Goal: Information Seeking & Learning: Learn about a topic

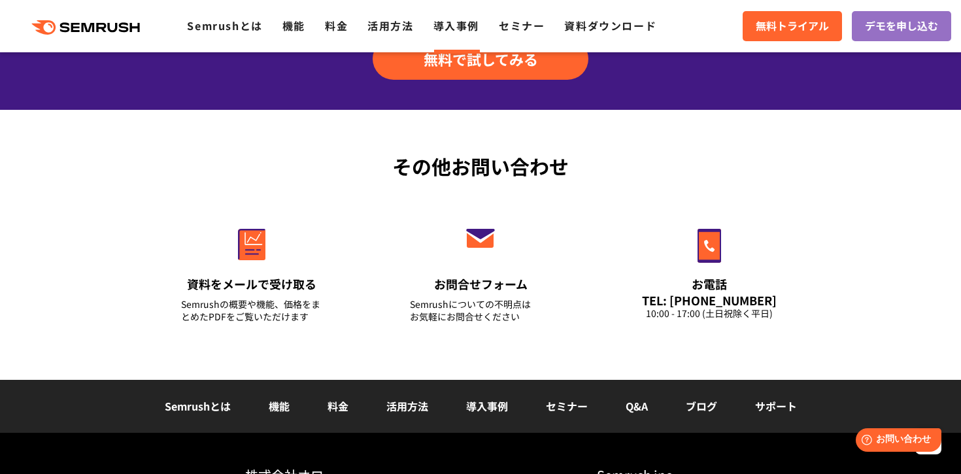
scroll to position [5828, 0]
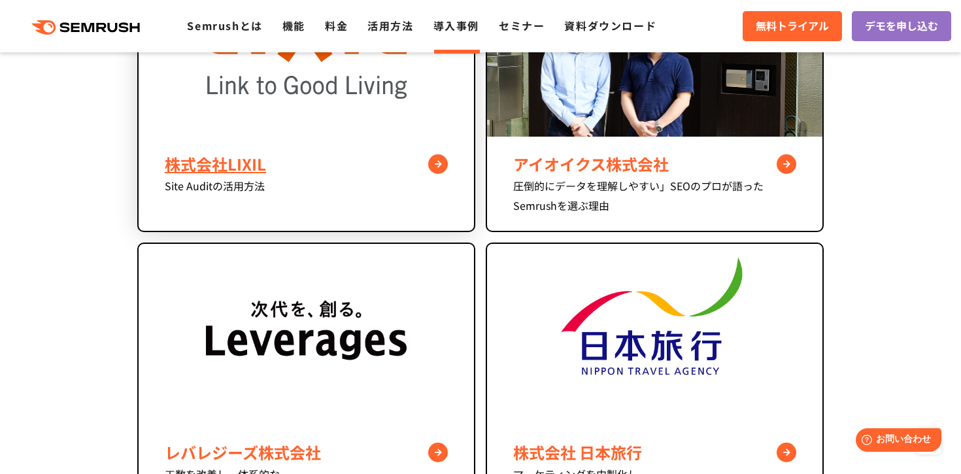
scroll to position [963, 0]
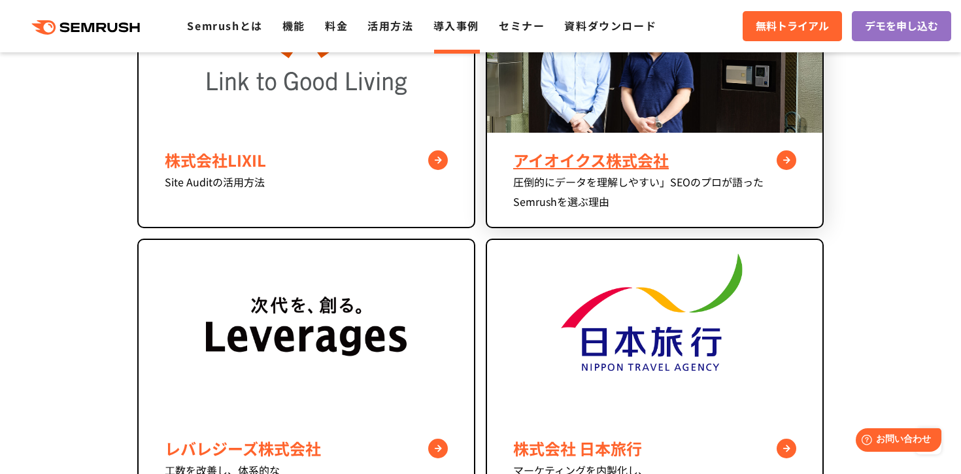
click at [514, 144] on div "アイオイクス株式会社 圧倒的にデータを理解しやすい」SEOのプロが語ったSemrushを選ぶ理由" at bounding box center [654, 180] width 335 height 94
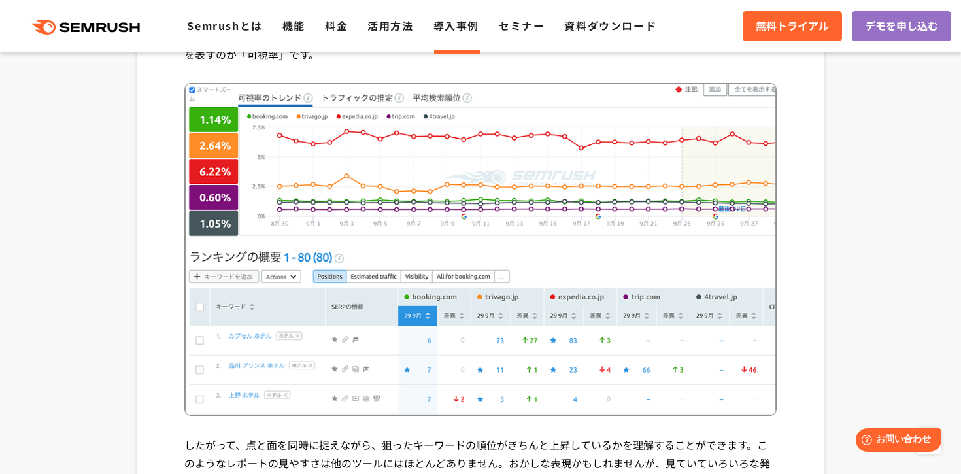
scroll to position [3236, 0]
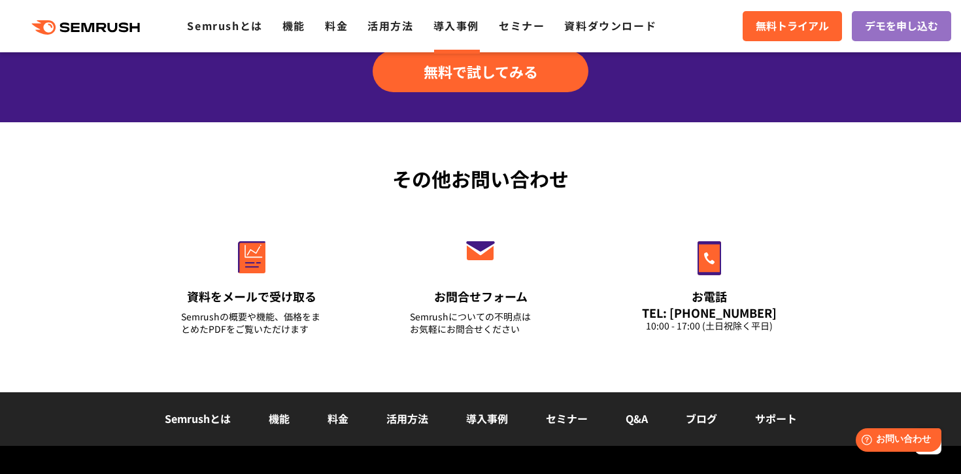
scroll to position [1785, 0]
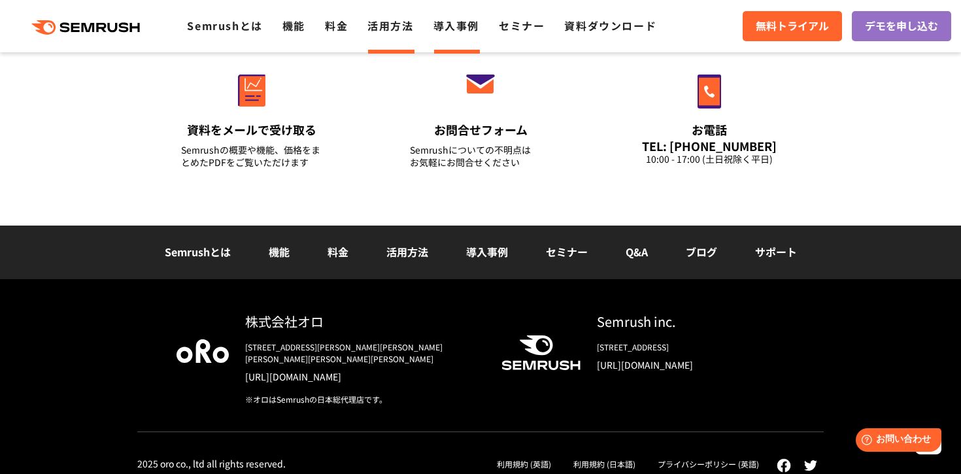
click at [404, 33] on link "活用方法" at bounding box center [390, 26] width 46 height 16
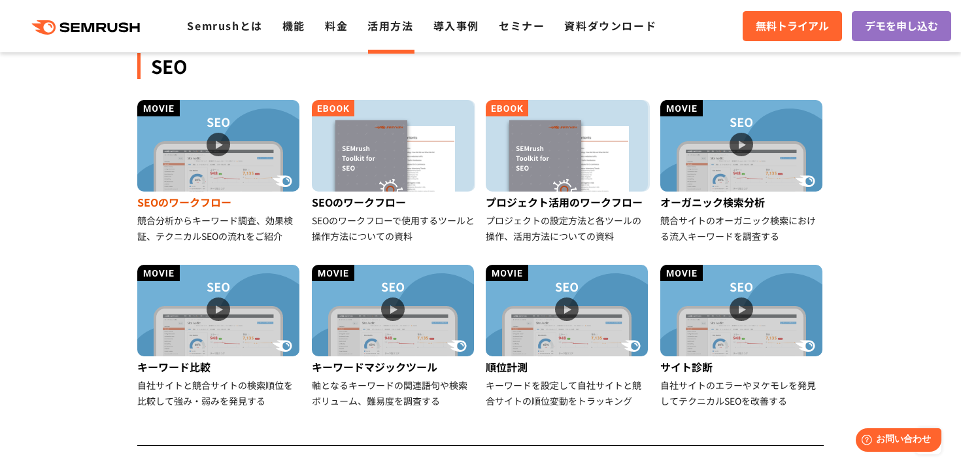
scroll to position [304, 0]
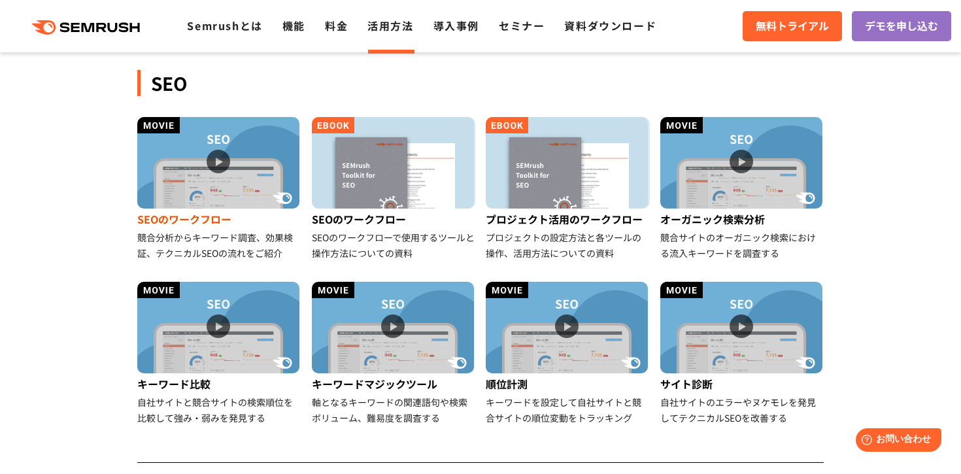
click at [208, 160] on img at bounding box center [218, 163] width 162 height 92
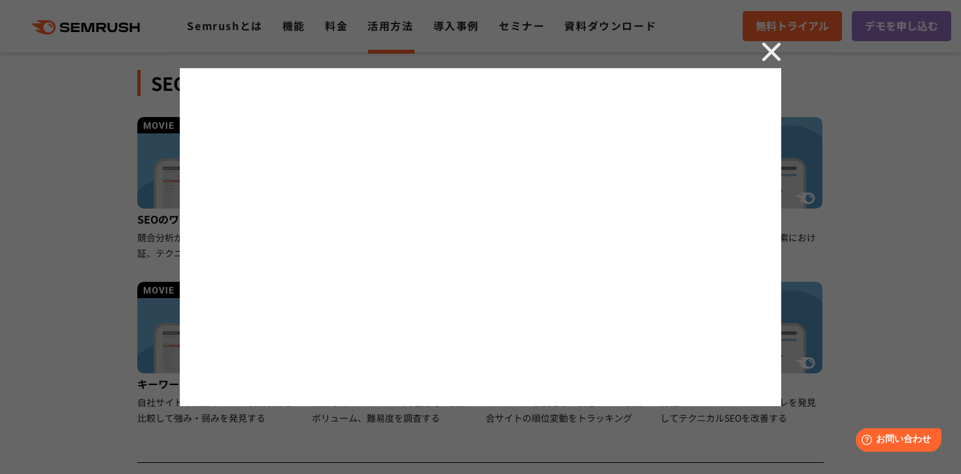
click at [771, 57] on img at bounding box center [772, 52] width 20 height 20
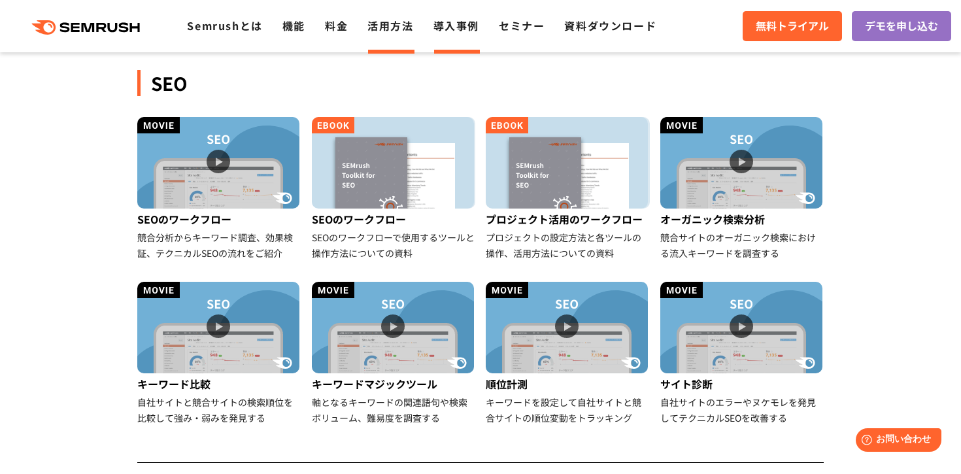
click at [465, 33] on link "導入事例" at bounding box center [456, 26] width 46 height 16
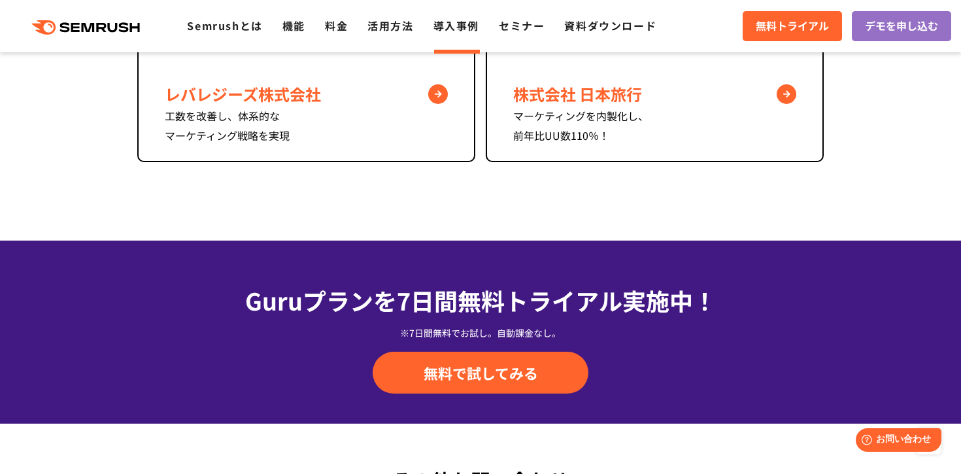
scroll to position [1314, 0]
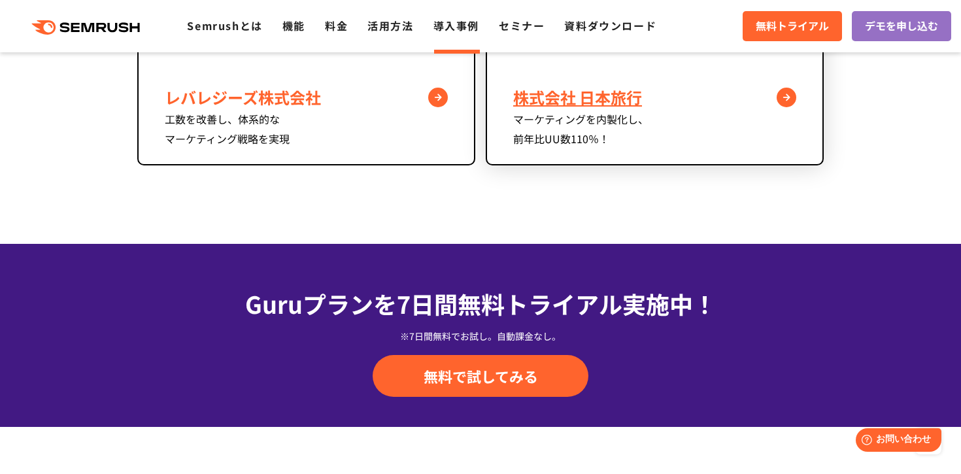
click at [590, 82] on div "株式会社 日本旅行 マーケティングを内製化し、 前年比UU数110％！" at bounding box center [654, 117] width 335 height 94
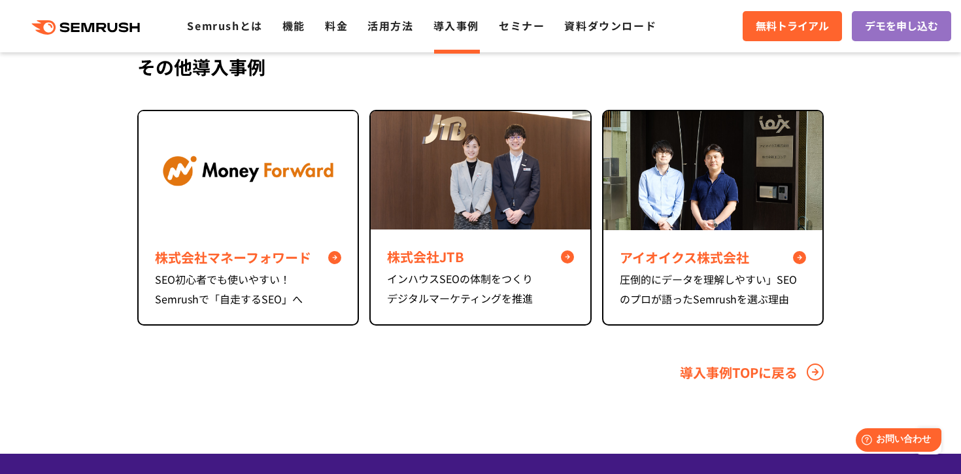
scroll to position [4163, 0]
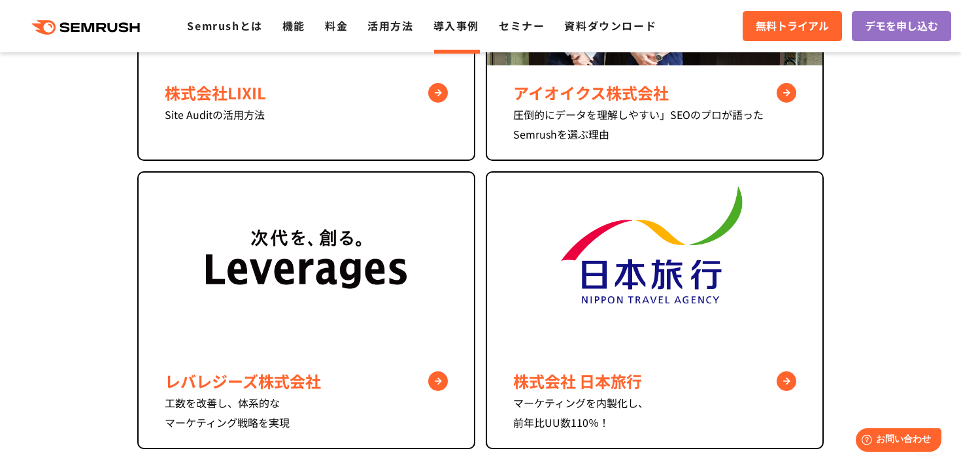
scroll to position [1029, 0]
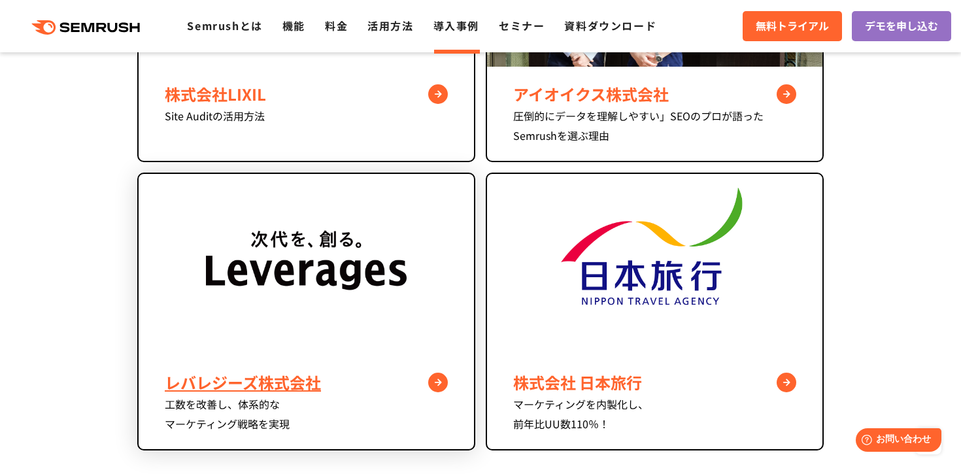
click at [321, 263] on img at bounding box center [306, 264] width 201 height 181
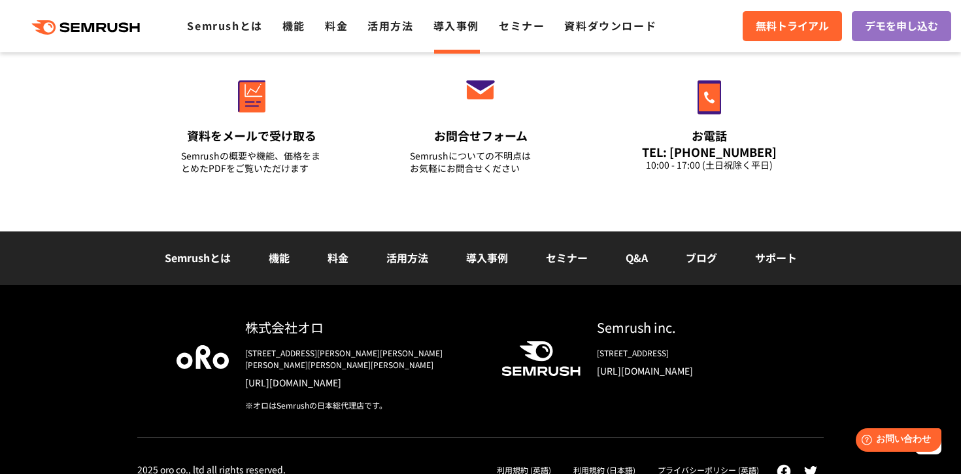
scroll to position [4965, 0]
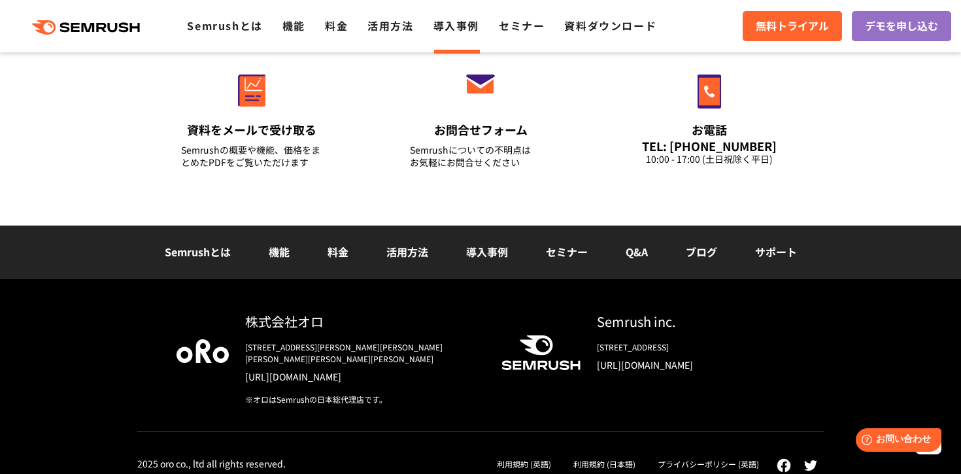
click at [112, 33] on icon ".cls {fill: #FF642D;}" at bounding box center [87, 27] width 148 height 14
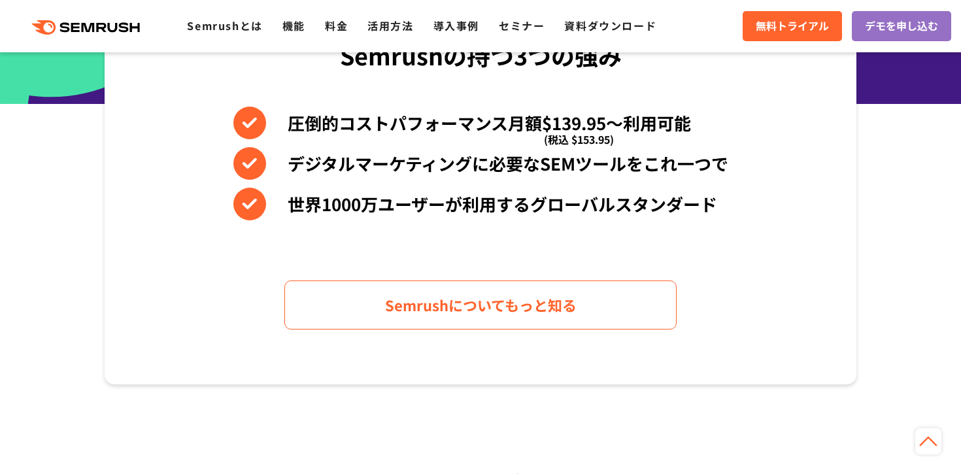
scroll to position [626, 0]
click at [343, 24] on link "料金" at bounding box center [336, 26] width 23 height 16
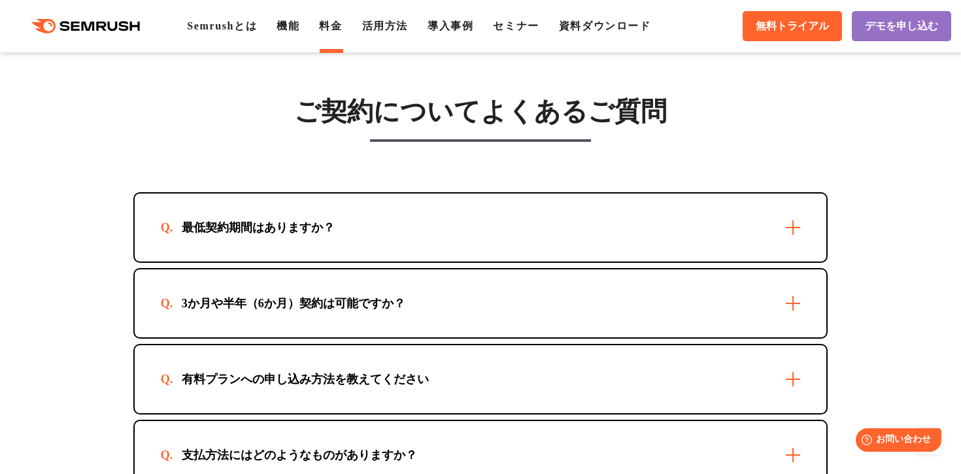
scroll to position [3716, 0]
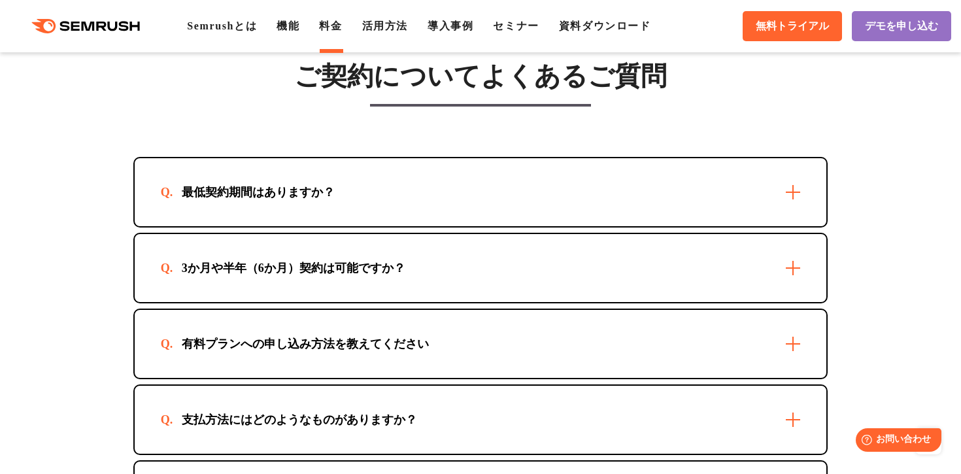
click at [267, 200] on div "最低契約期間はありますか？" at bounding box center [258, 192] width 195 height 16
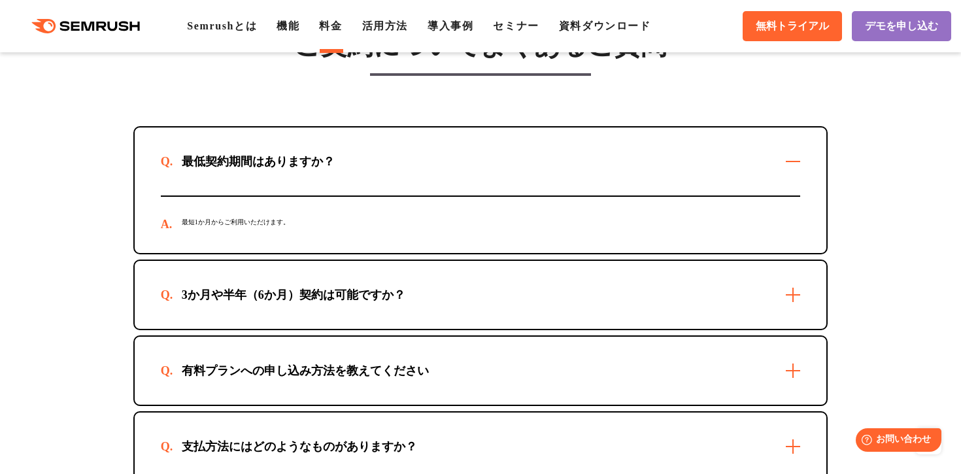
scroll to position [3748, 0]
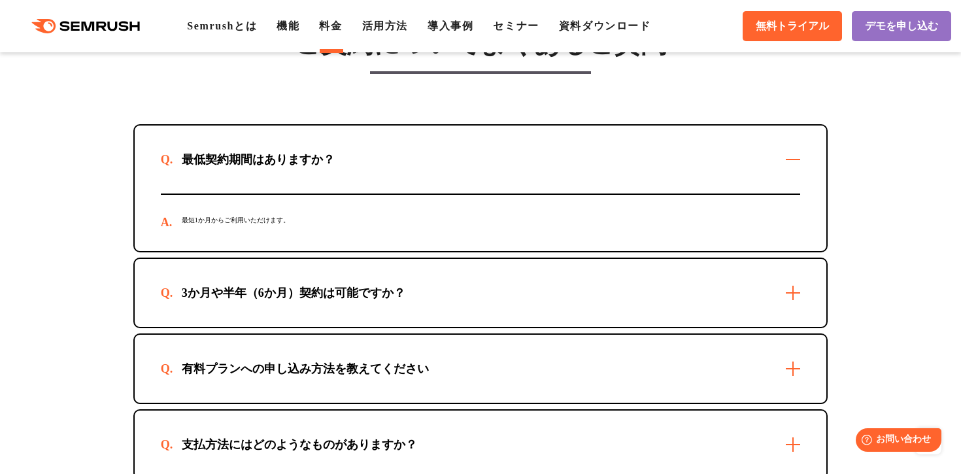
click at [205, 301] on div "3か月や半年（6か月）契約は可能ですか？" at bounding box center [293, 293] width 265 height 16
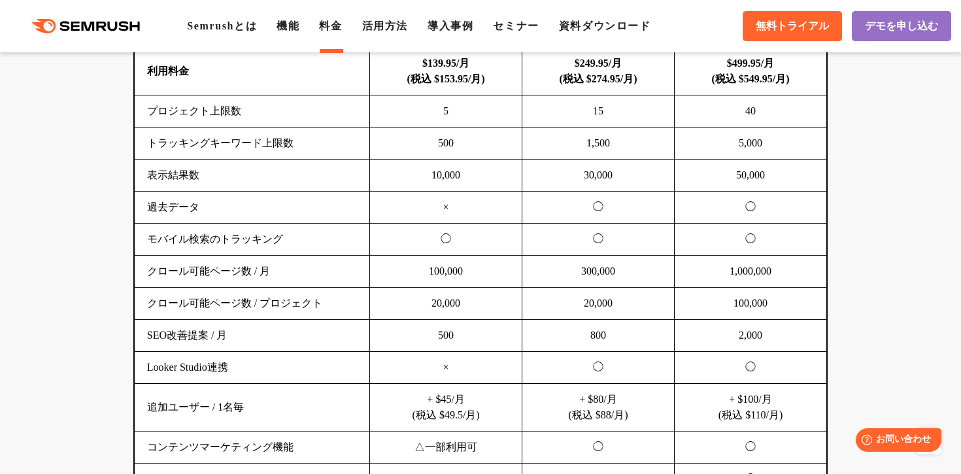
scroll to position [0, 0]
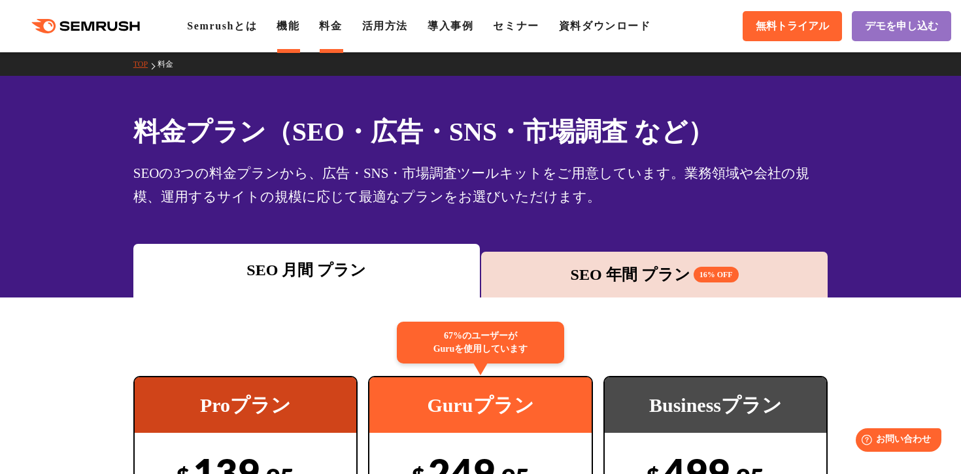
click at [295, 31] on link "機能" at bounding box center [288, 25] width 23 height 11
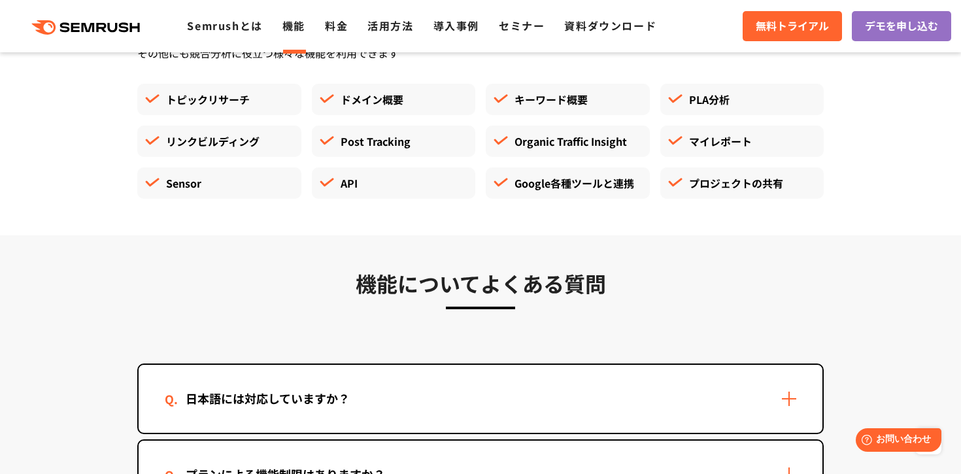
scroll to position [3707, 0]
